Goal: Transaction & Acquisition: Purchase product/service

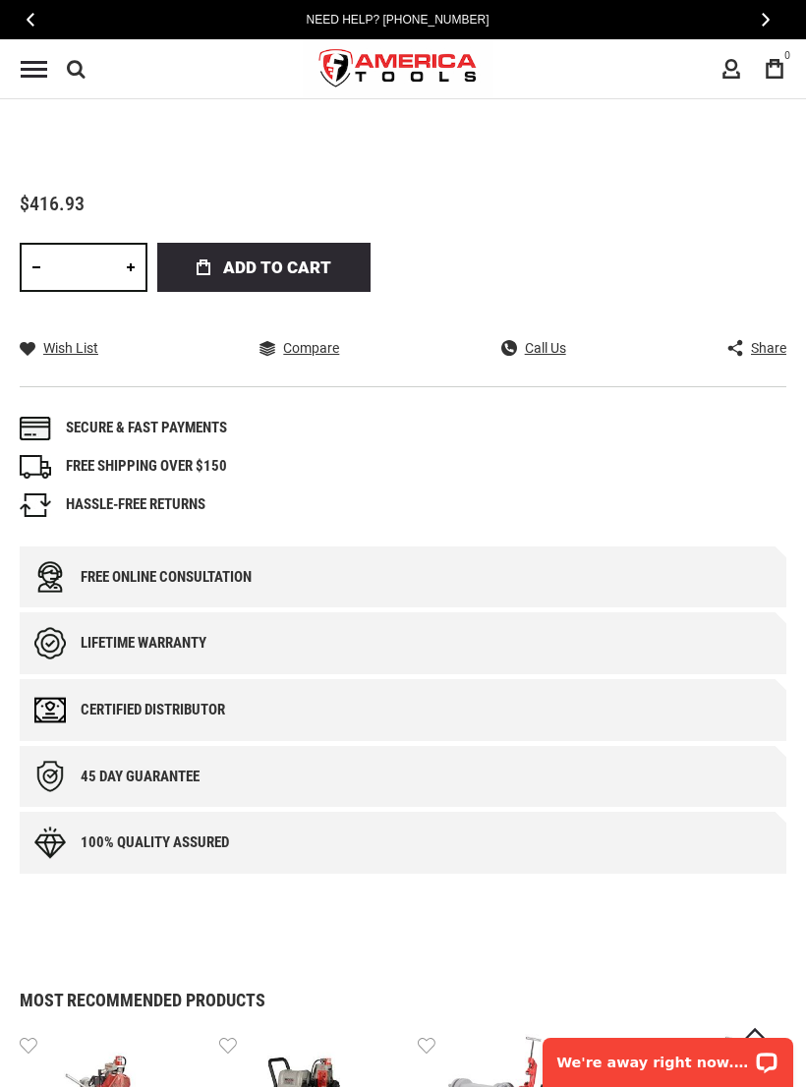
scroll to position [1116, 0]
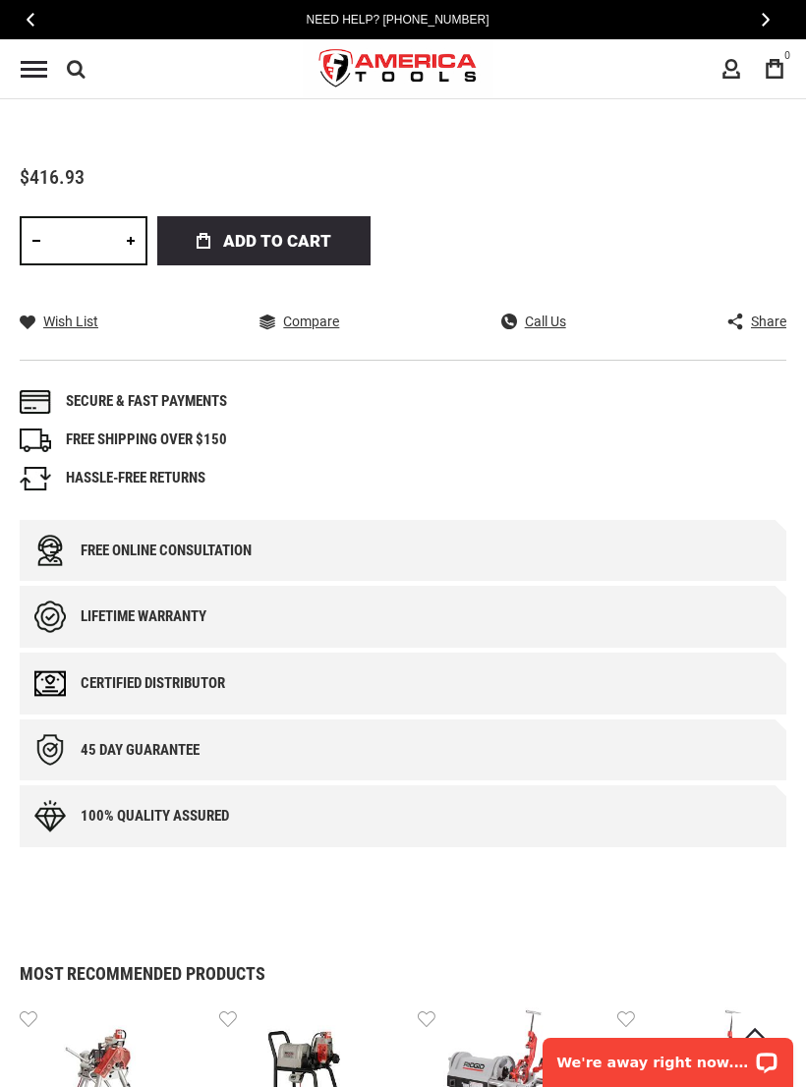
click at [379, 561] on div "Free online consultation" at bounding box center [403, 551] width 767 height 62
click at [99, 545] on div "Free online consultation" at bounding box center [166, 551] width 171 height 17
click at [125, 539] on div "Free online consultation" at bounding box center [403, 551] width 767 height 62
click at [121, 610] on div "Lifetime warranty" at bounding box center [144, 617] width 126 height 17
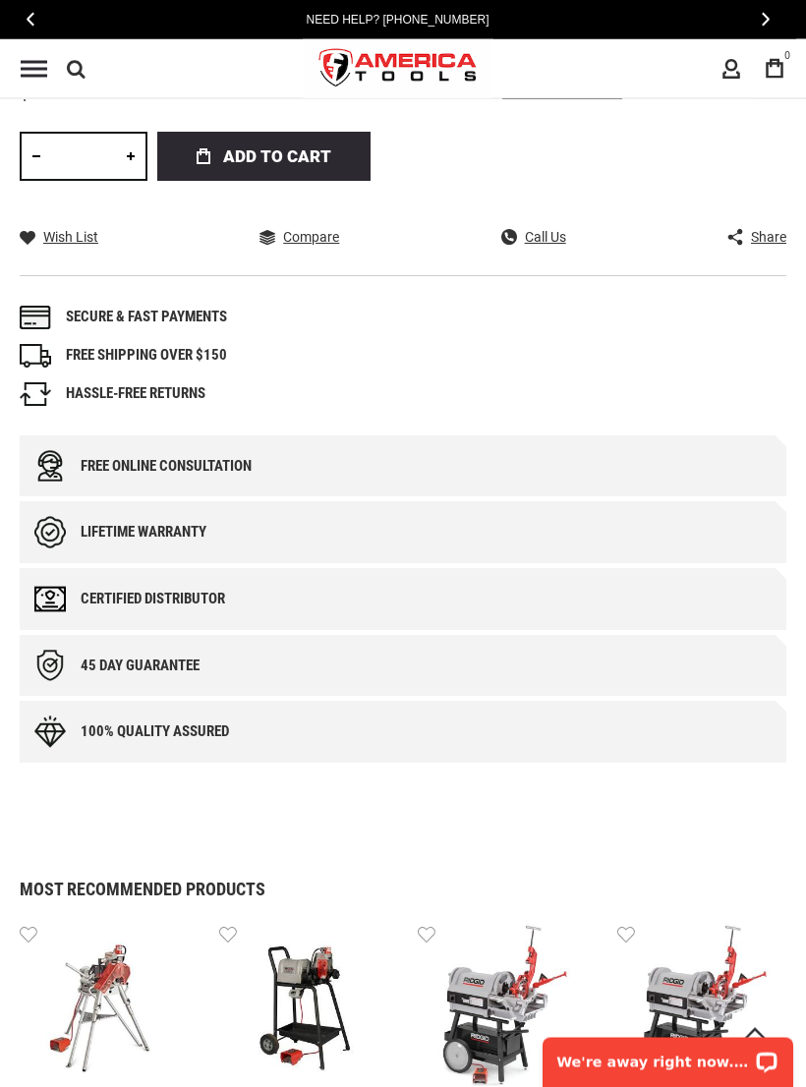
scroll to position [1209, 0]
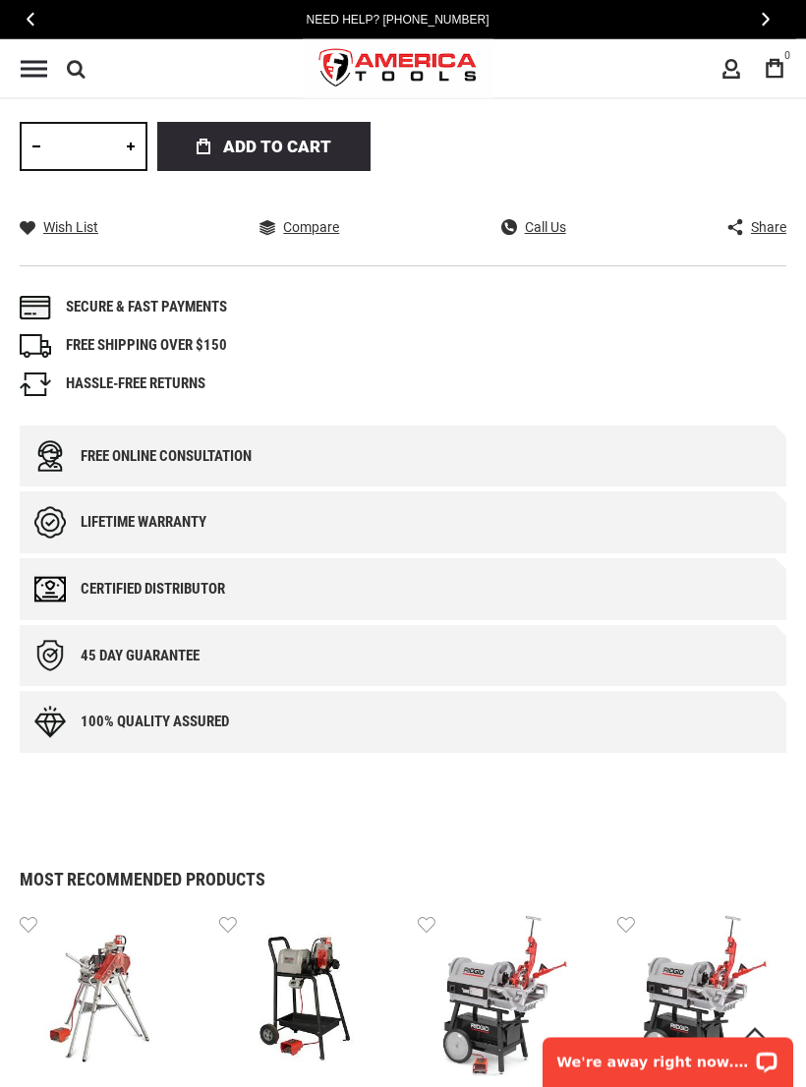
click at [45, 458] on img at bounding box center [49, 457] width 31 height 32
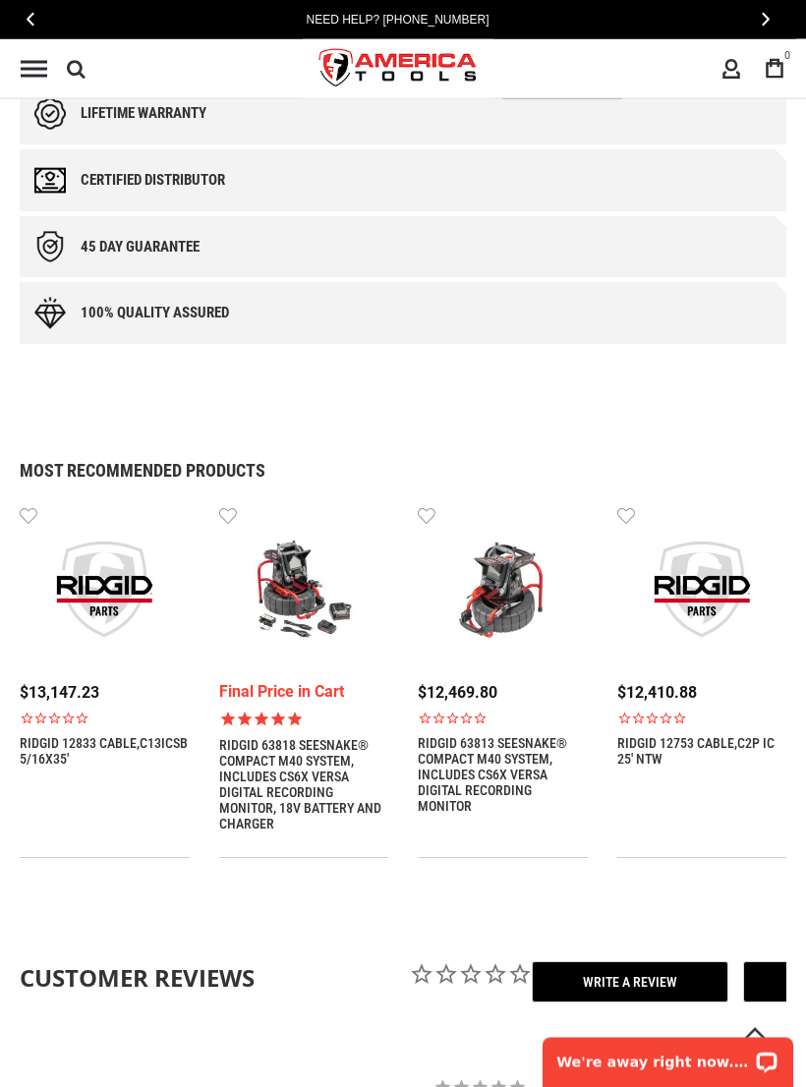
scroll to position [1605, 0]
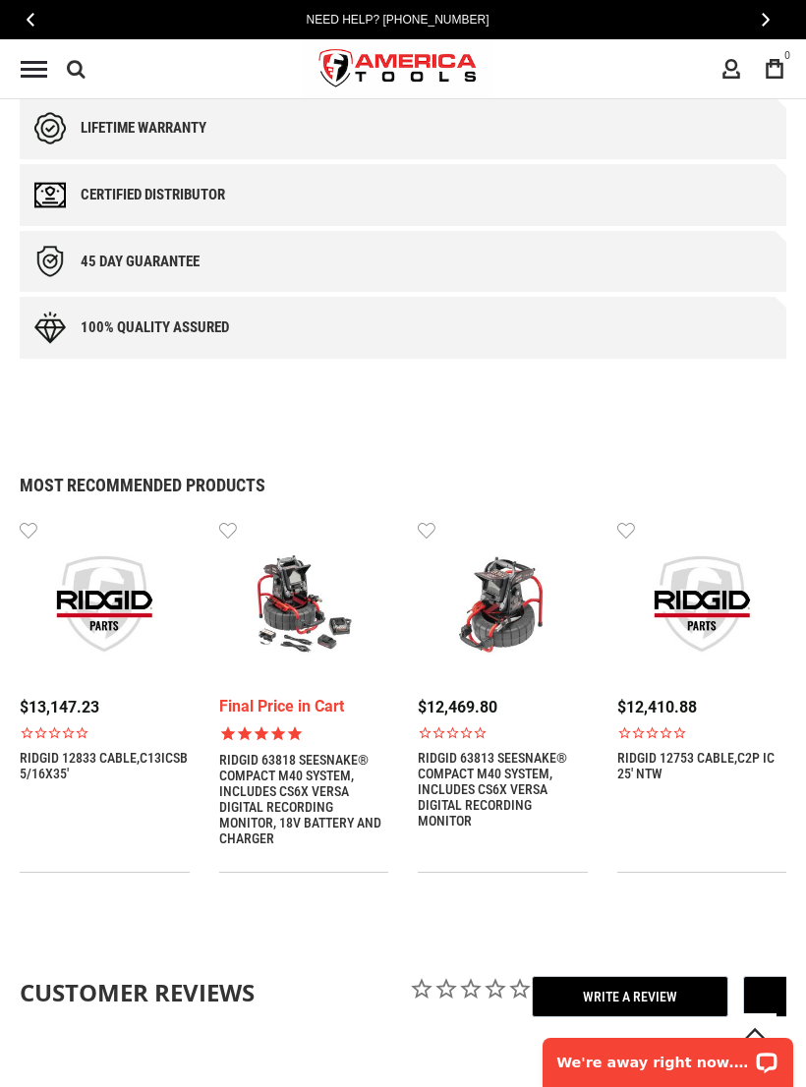
click at [761, 1060] on div "Open LiveChat chat widget" at bounding box center [768, 1062] width 24 height 24
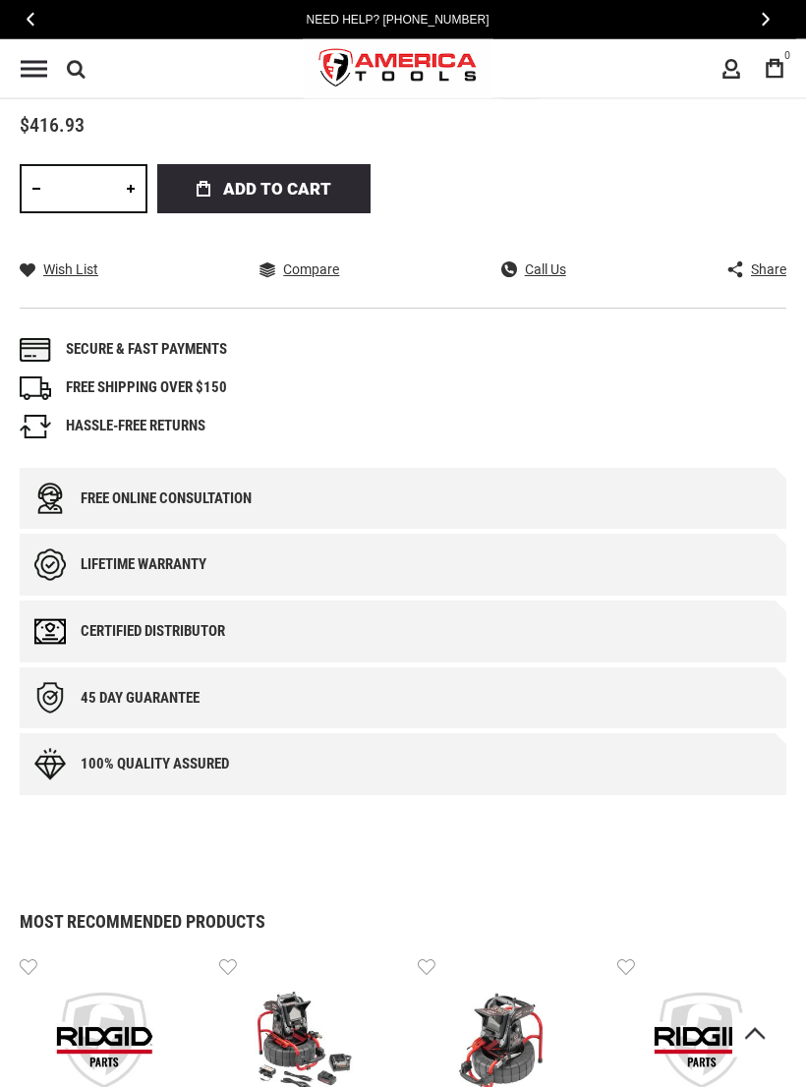
scroll to position [1169, 0]
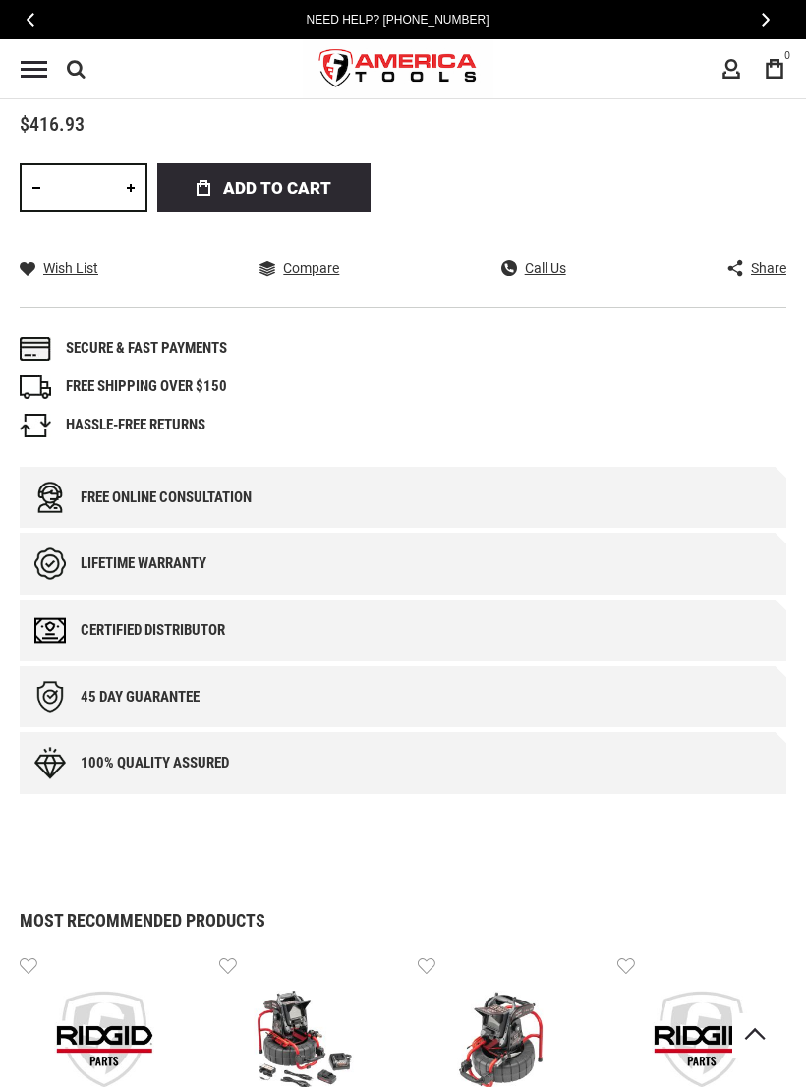
click at [681, 364] on ul "Secure & fast payments FREE SHIPPING OVER $150 HASSLE-FREE RETURNS" at bounding box center [403, 387] width 767 height 100
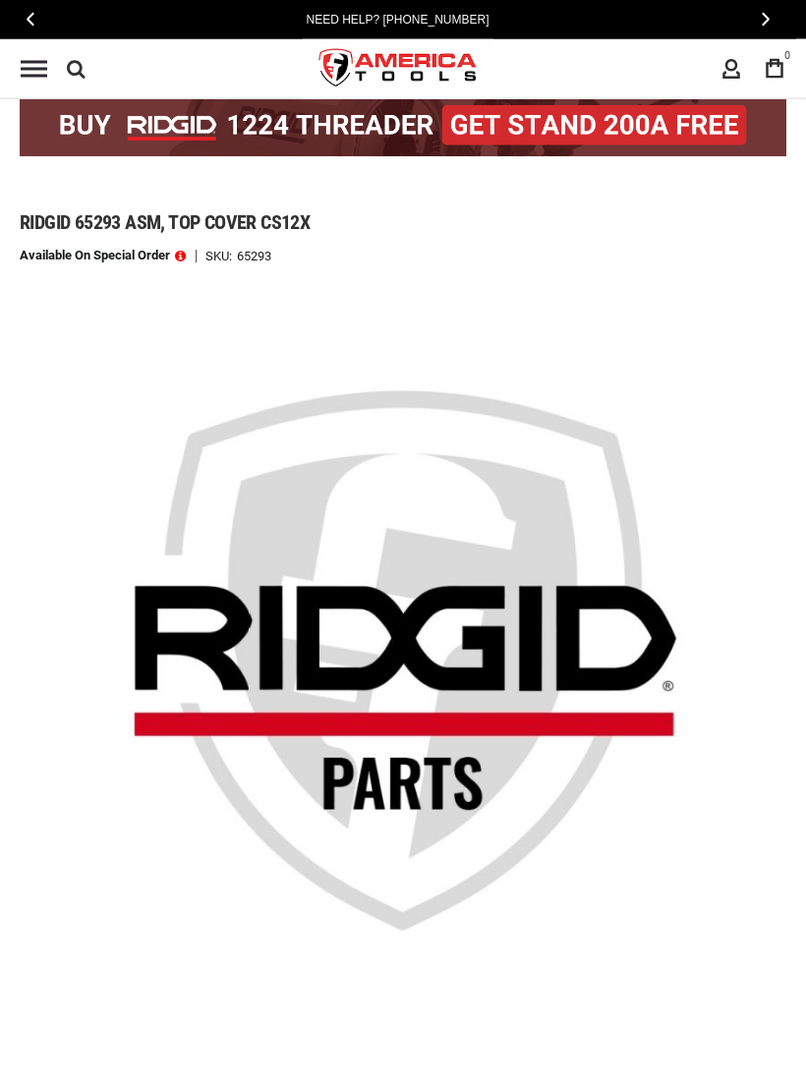
scroll to position [96, 0]
click at [283, 246] on div "Ridgid 65293 asm, top cover cs12x" at bounding box center [403, 215] width 767 height 68
copy span "Ridgid 65293 asm, top cover cs12x"
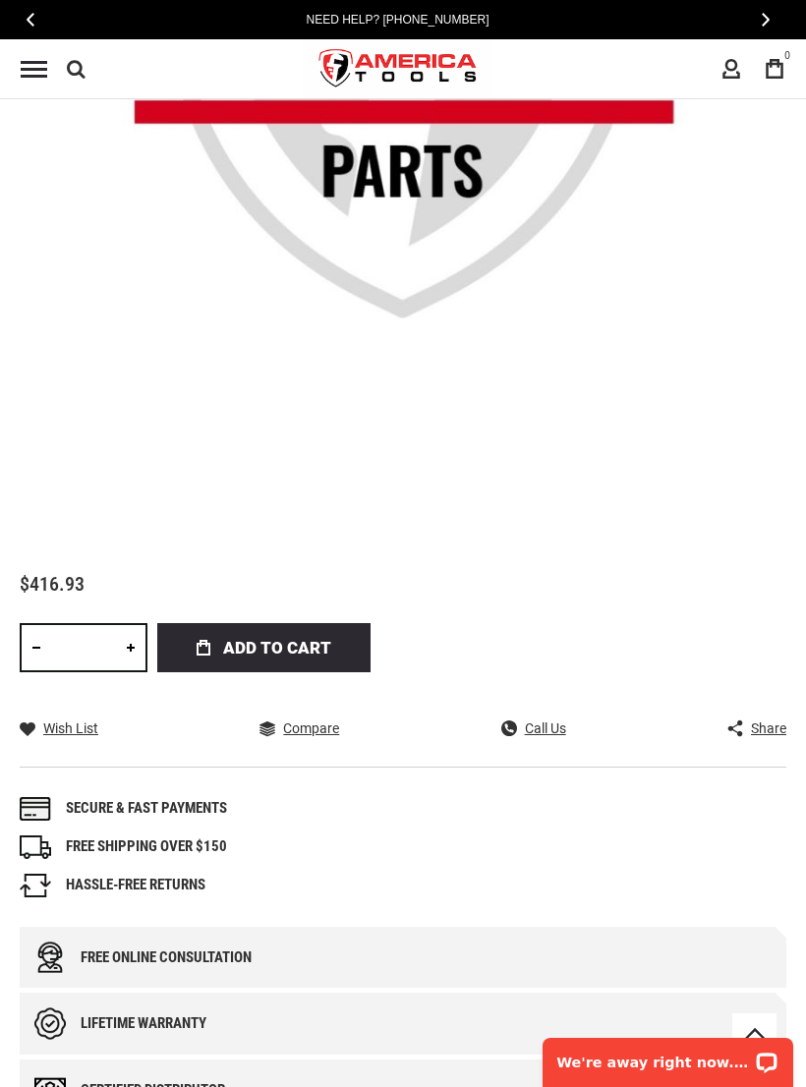
scroll to position [700, 0]
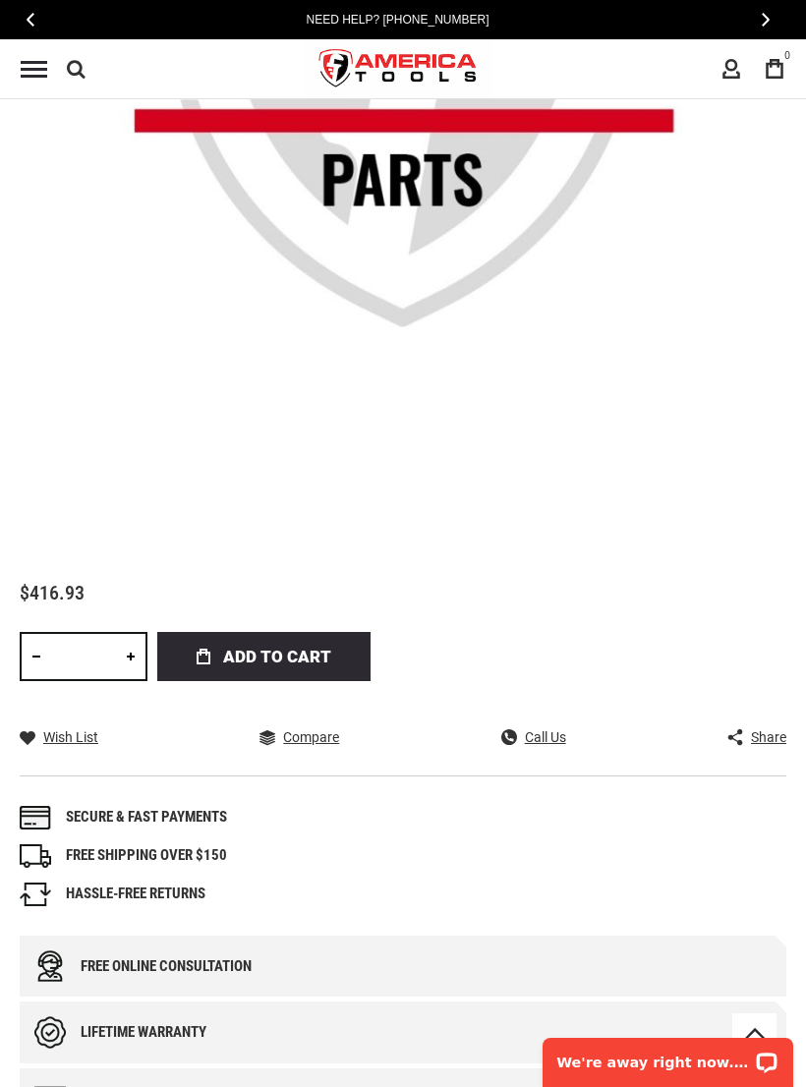
click at [295, 650] on span "Add to Cart" at bounding box center [277, 656] width 108 height 49
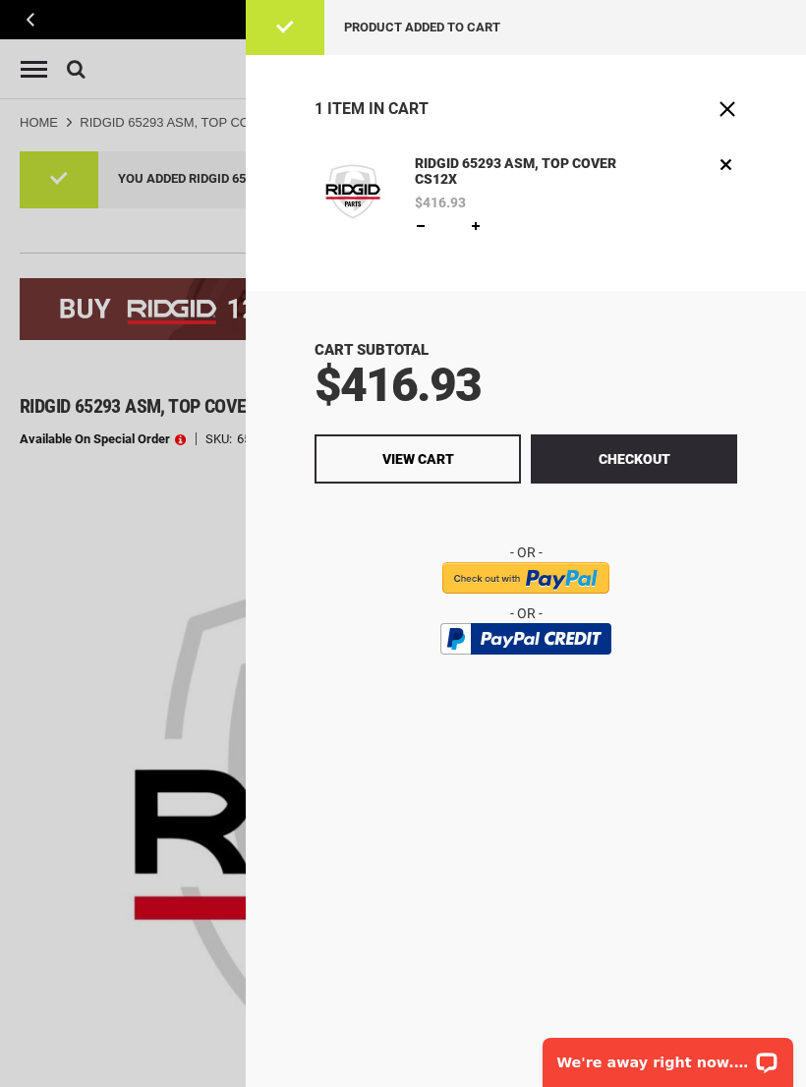
scroll to position [0, 0]
click at [700, 457] on button "Checkout" at bounding box center [634, 459] width 206 height 49
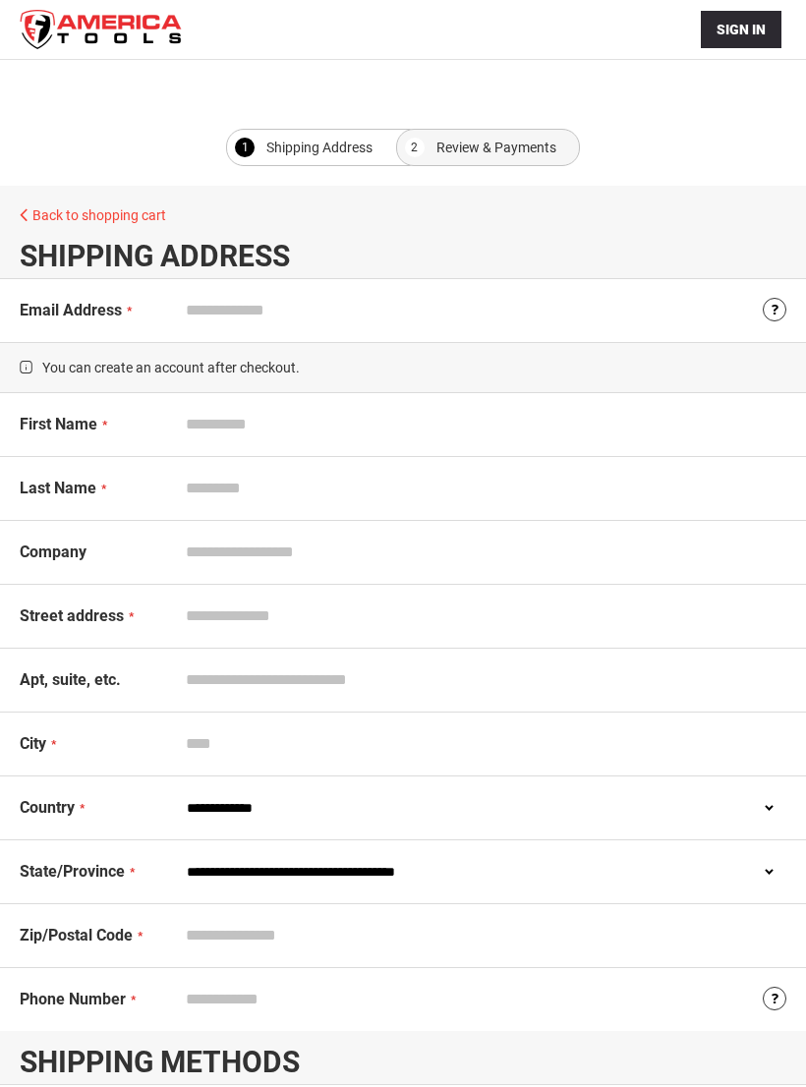
select select "**"
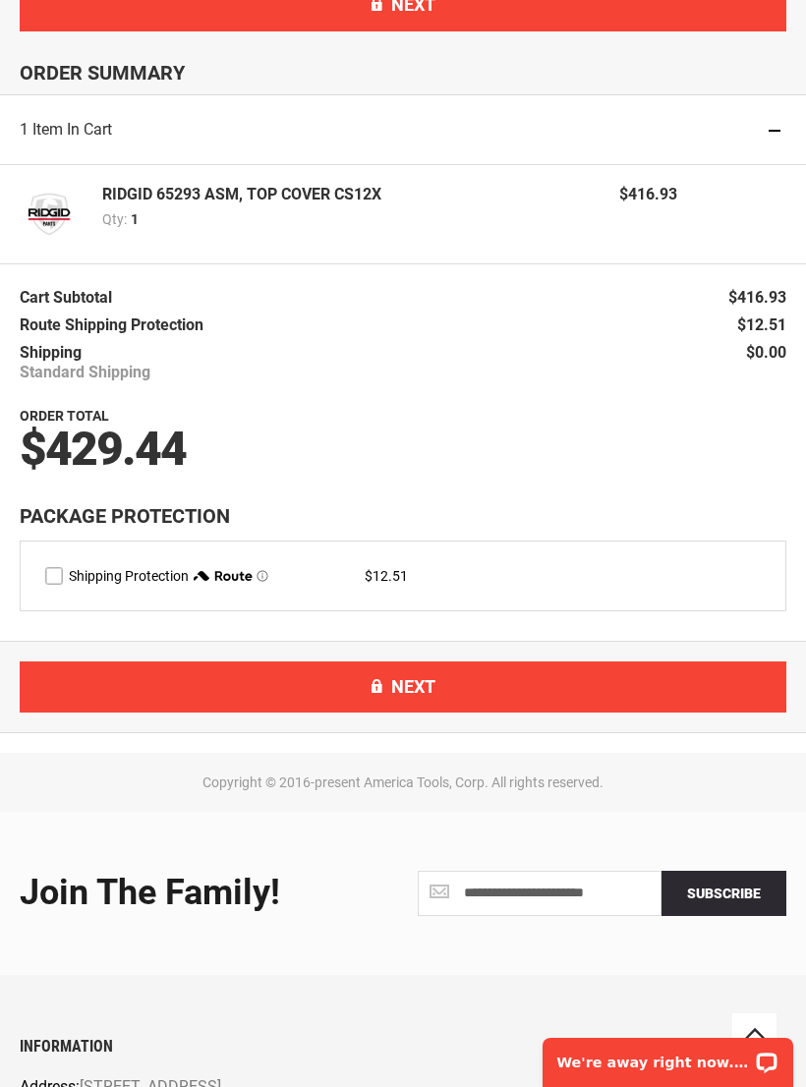
scroll to position [1229, 0]
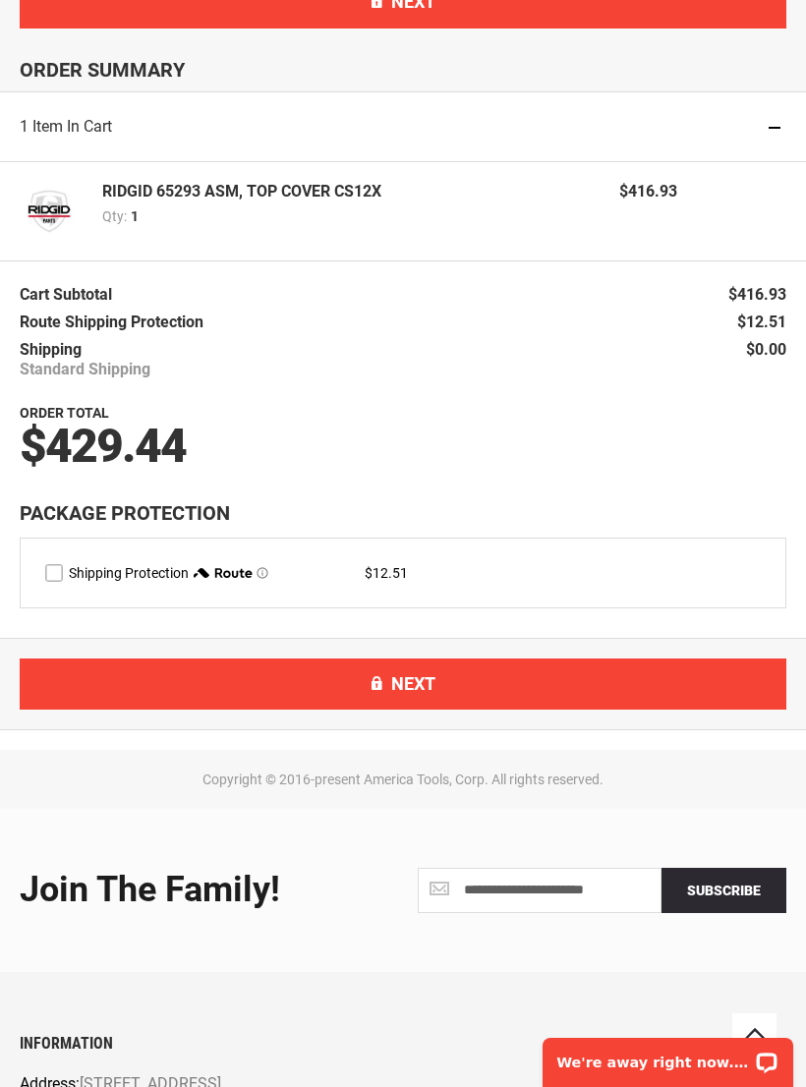
click at [53, 582] on label "route shipping protection selector element" at bounding box center [54, 573] width 18 height 18
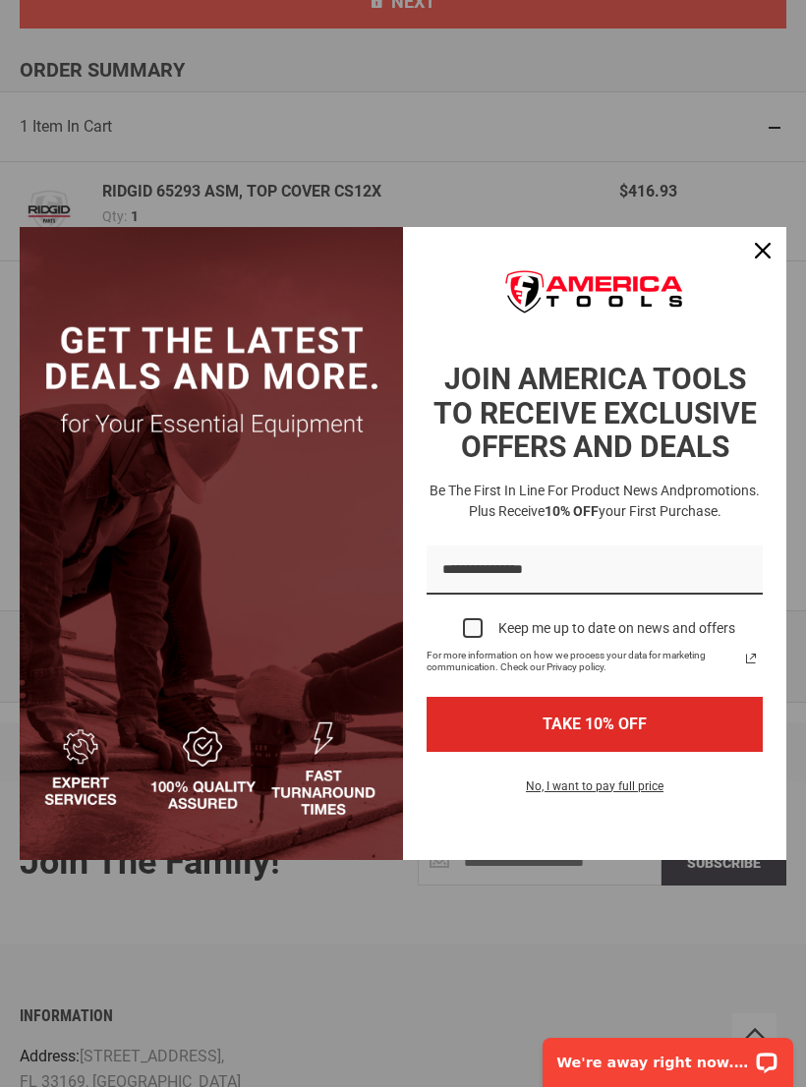
click at [765, 259] on icon "close icon" at bounding box center [763, 251] width 16 height 16
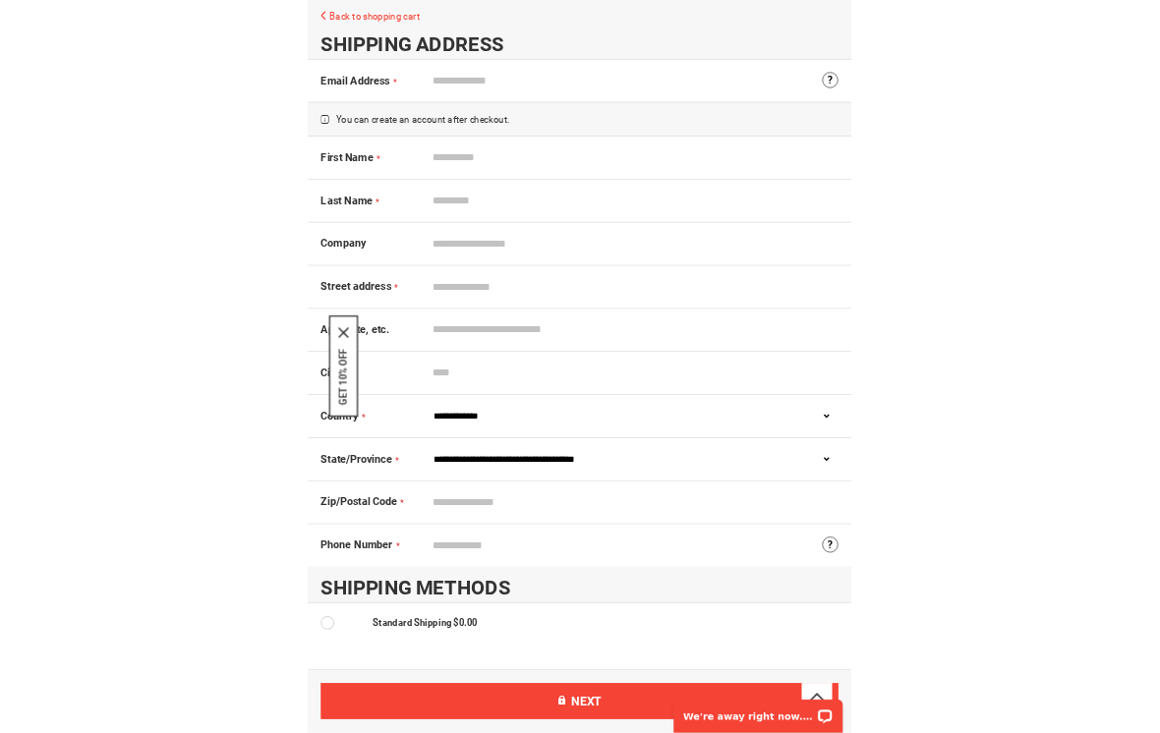
scroll to position [0, 0]
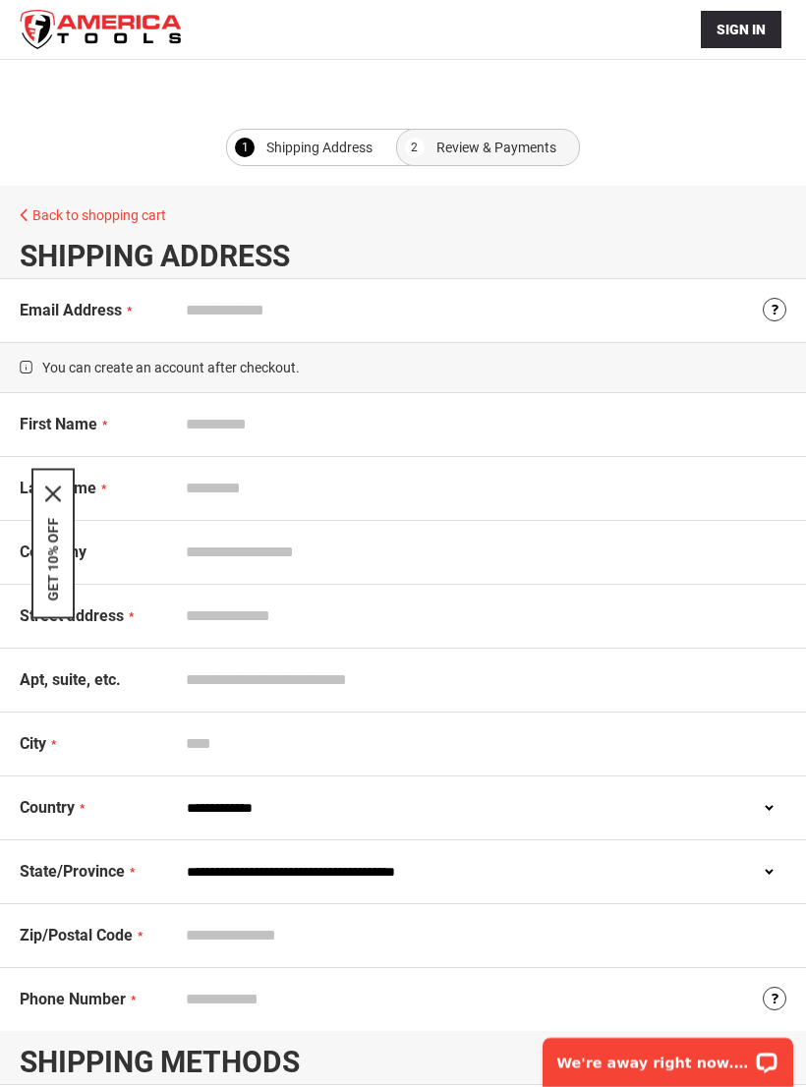
click at [233, 325] on input "Email Address" at bounding box center [482, 310] width 610 height 37
click at [287, 436] on input "First Name" at bounding box center [482, 424] width 610 height 37
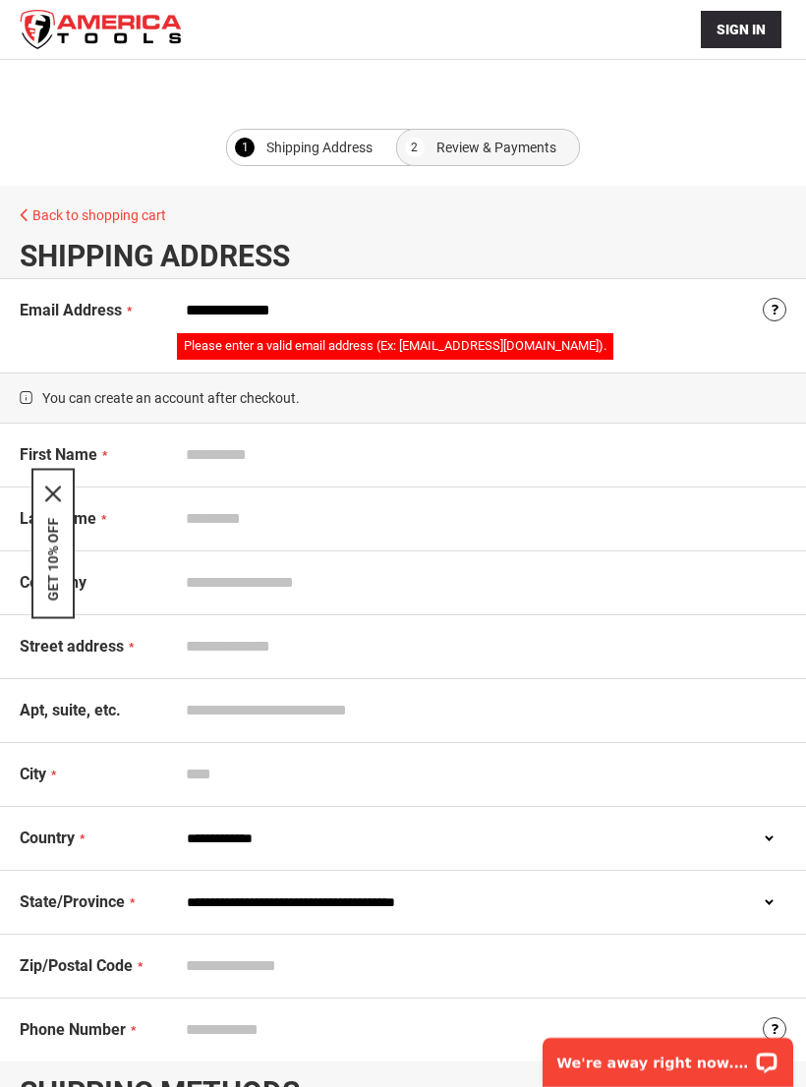
click at [340, 314] on input "**********" at bounding box center [482, 310] width 610 height 37
click at [375, 305] on input "**********" at bounding box center [482, 310] width 610 height 37
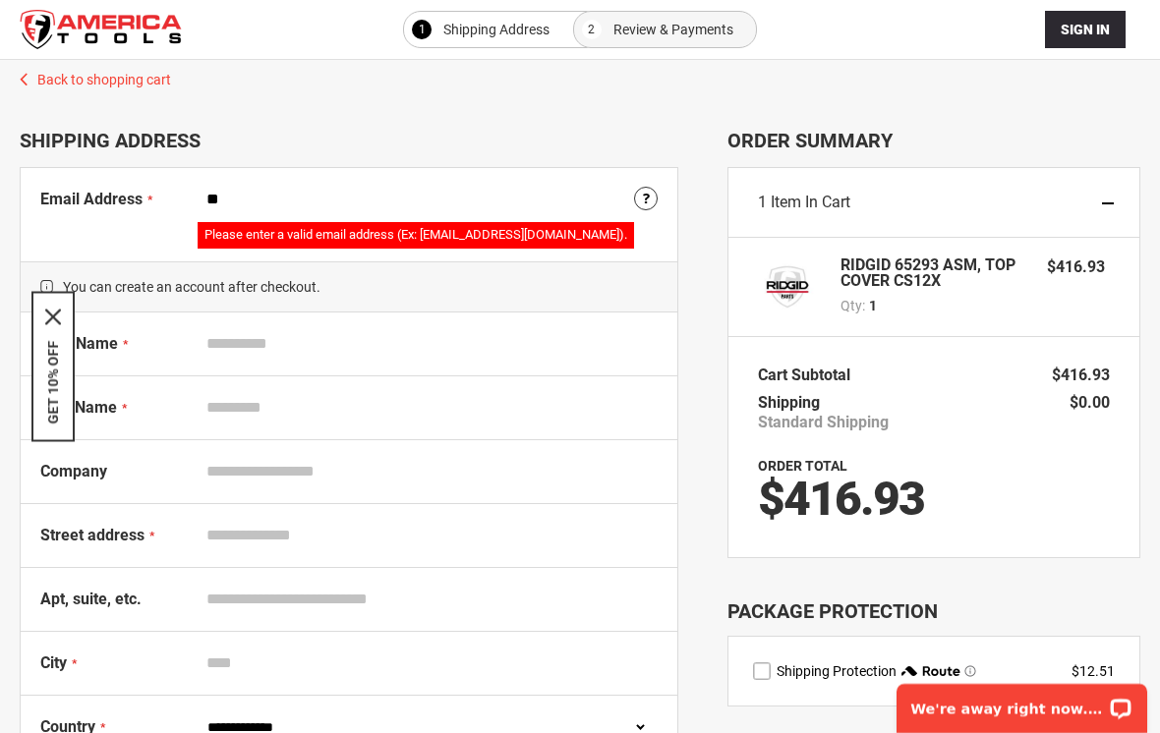
type input "*"
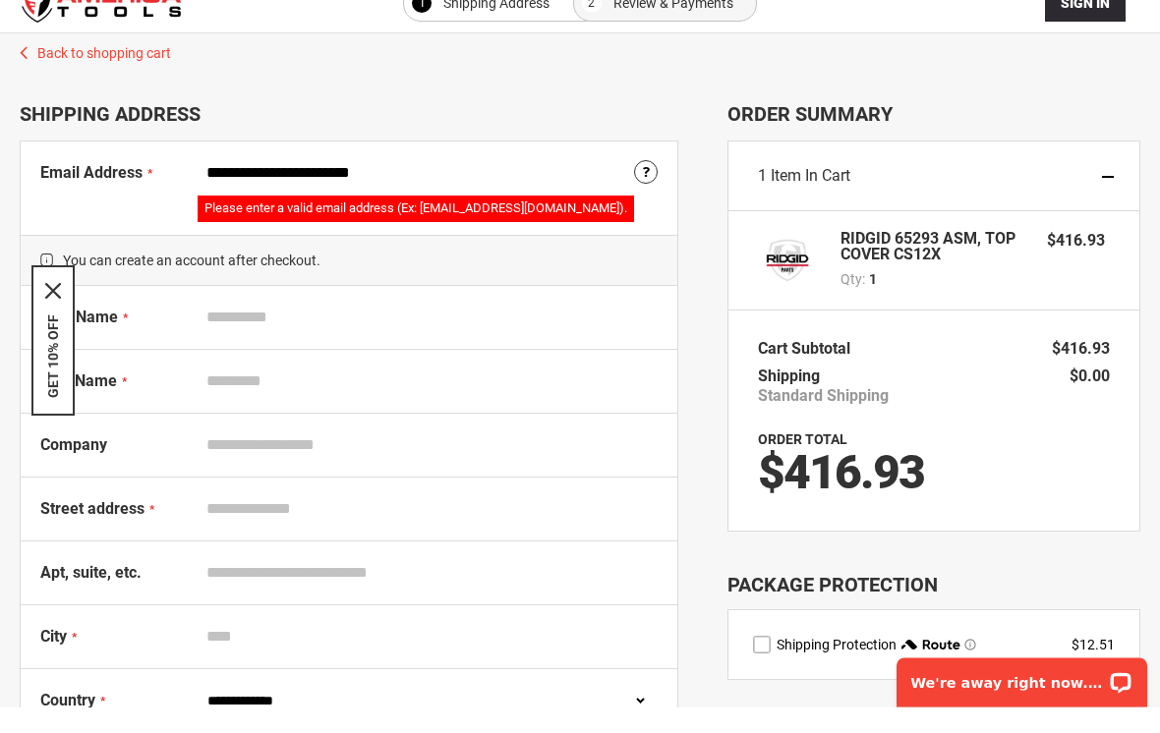
type input "**********"
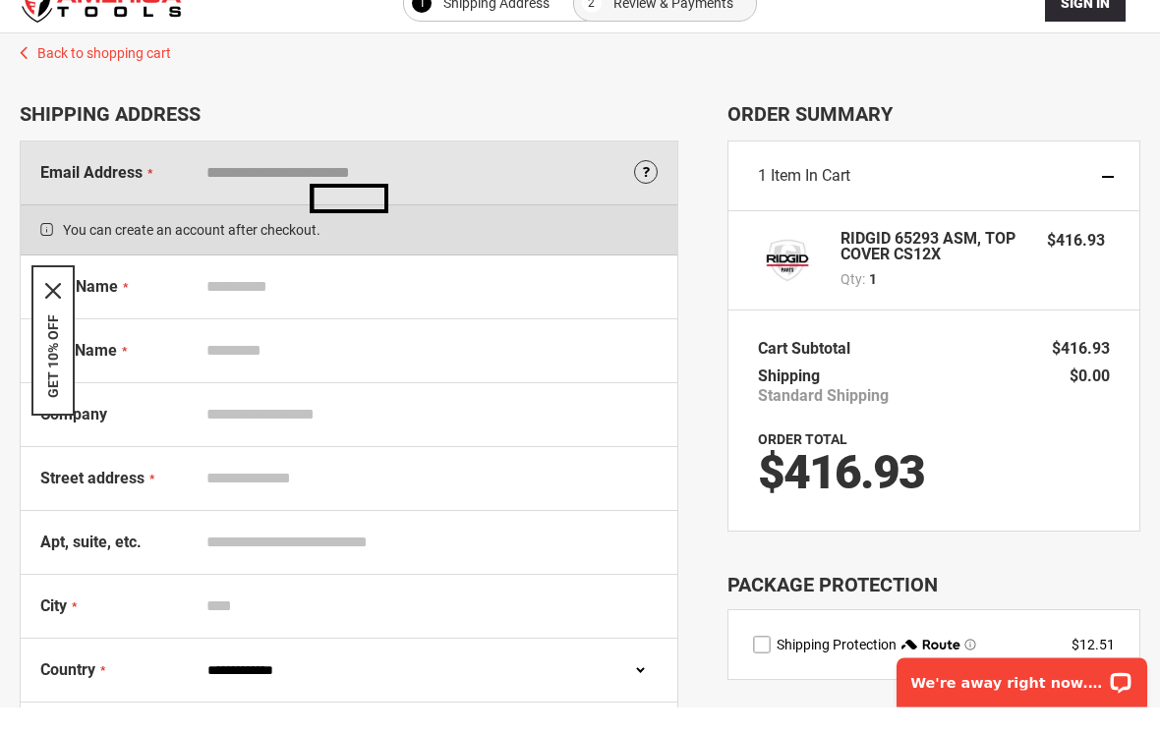
scroll to position [27, 0]
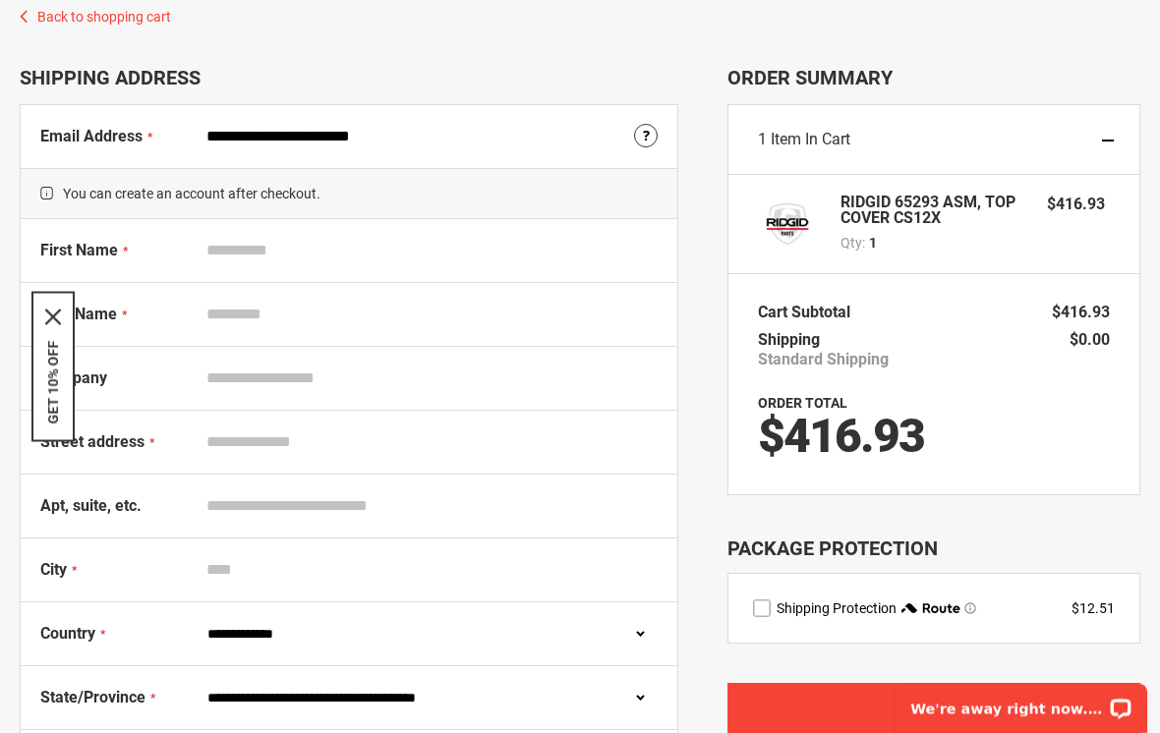
click at [380, 264] on input "First Name" at bounding box center [428, 250] width 460 height 37
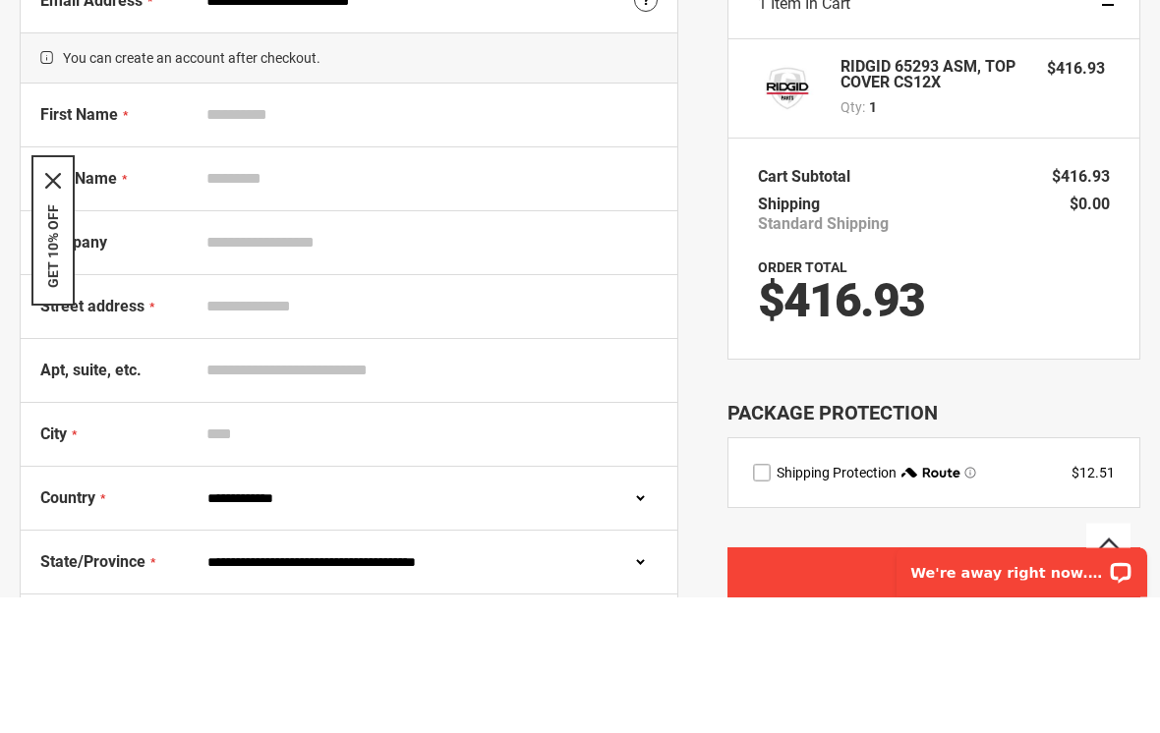
click at [54, 341] on button "GET 10% OFF" at bounding box center [53, 383] width 16 height 84
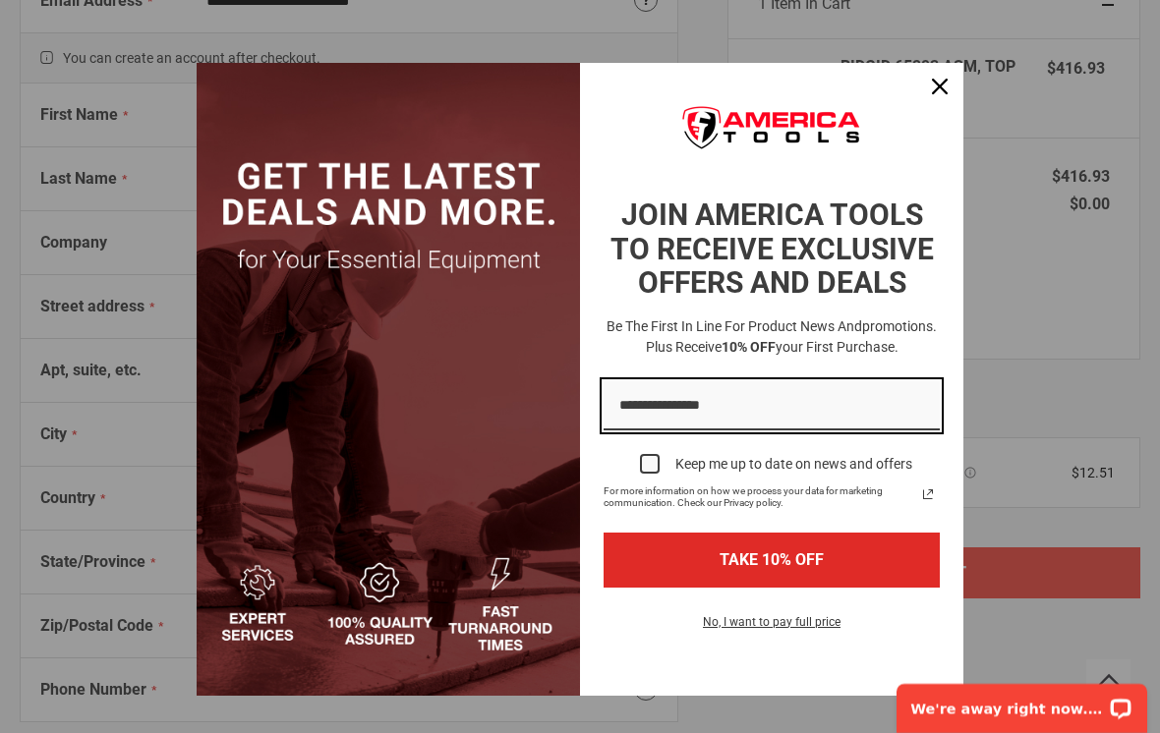
click at [737, 409] on input "Email field" at bounding box center [772, 406] width 336 height 50
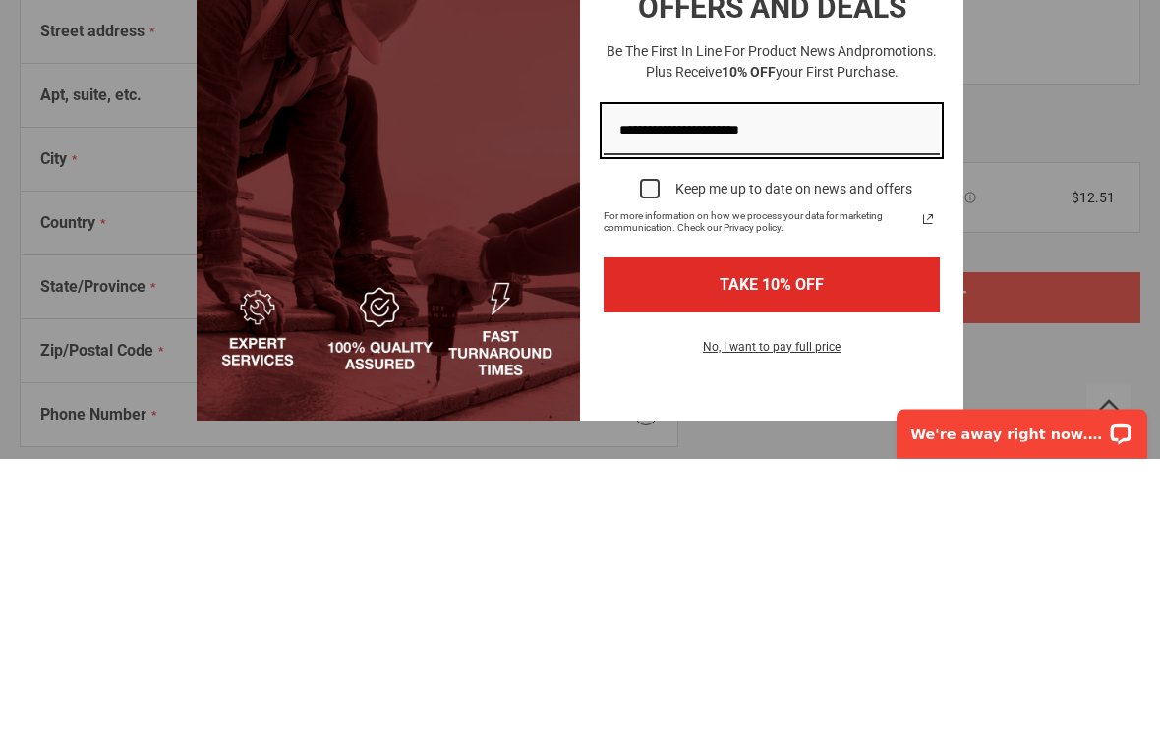
type input "**********"
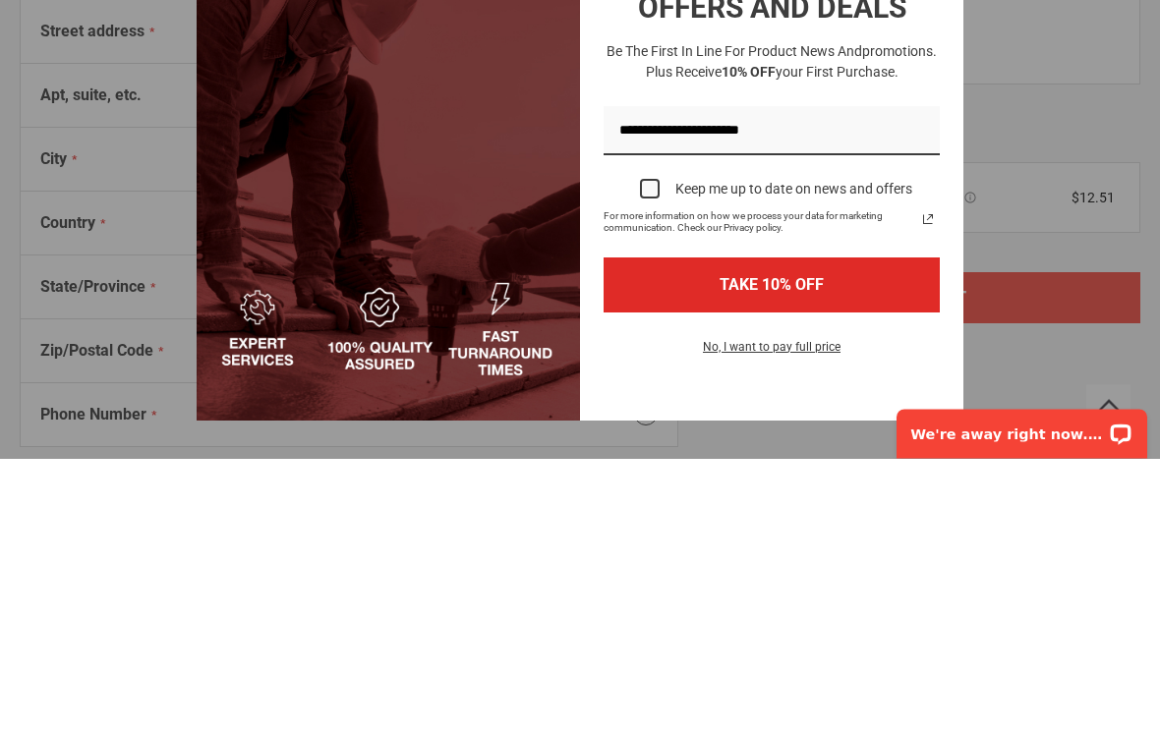
click at [805, 533] on button "TAKE 10% OFF" at bounding box center [772, 560] width 336 height 54
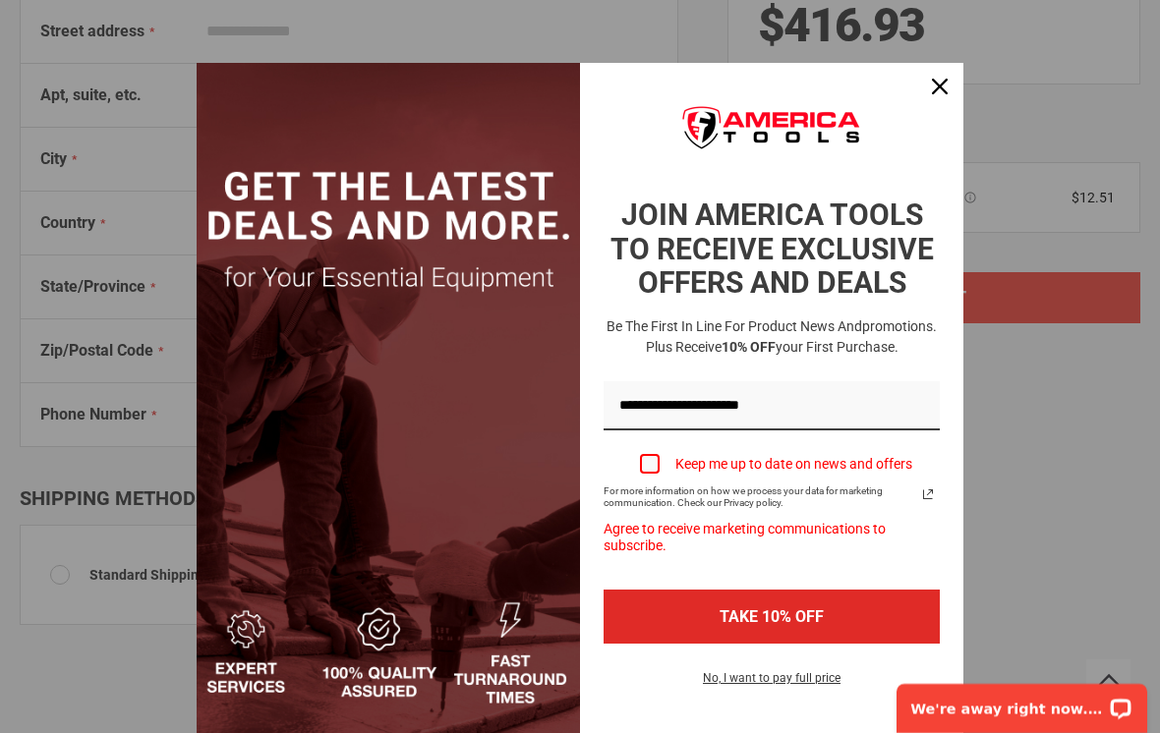
click at [805, 98] on div "Close" at bounding box center [939, 86] width 31 height 31
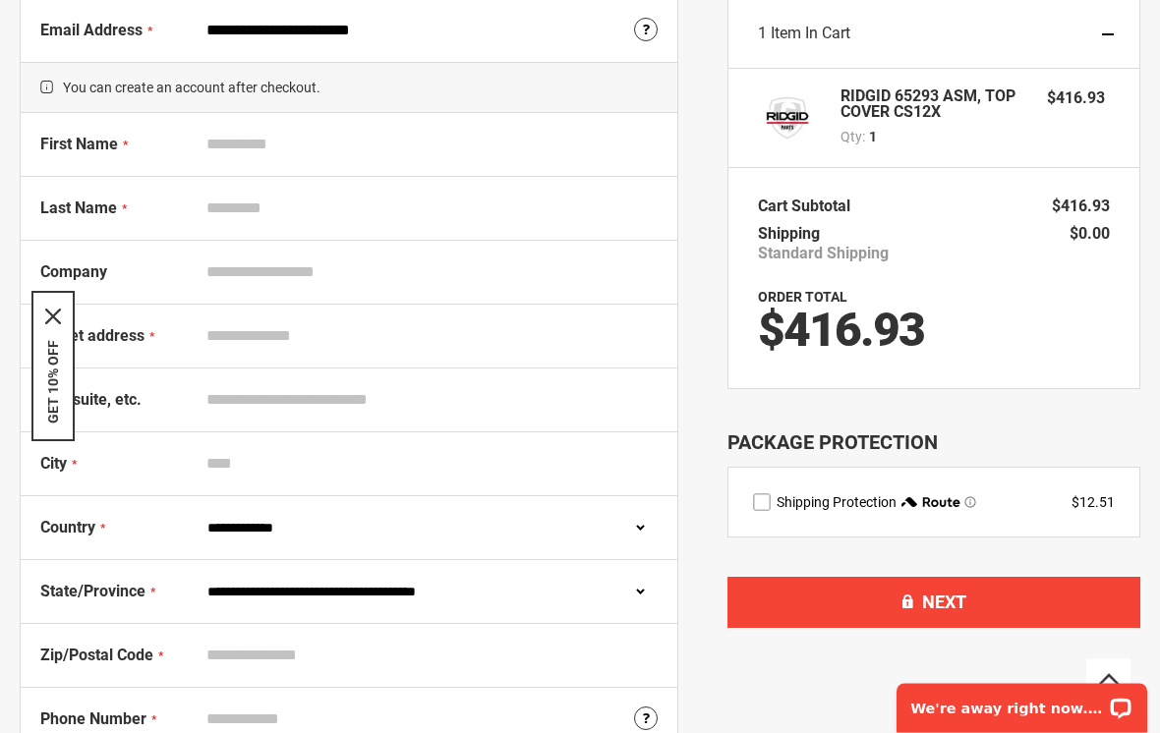
scroll to position [0, 0]
